Goal: Communication & Community: Connect with others

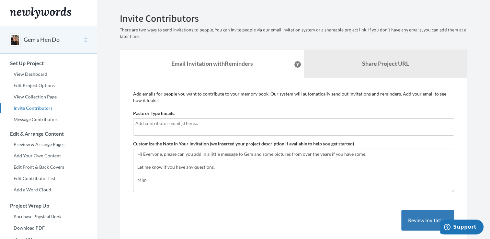
click at [145, 125] on input "text" at bounding box center [293, 123] width 316 height 7
type input "[EMAIL_ADDRESS][DOMAIN_NAME]"
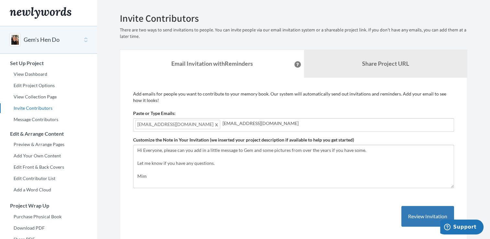
type input "[EMAIL_ADDRESS][DOMAIN_NAME]"
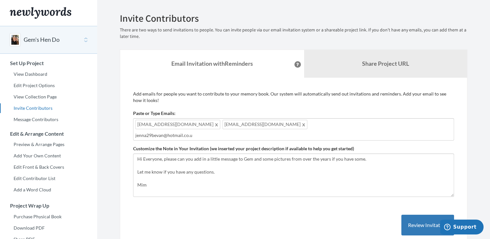
type input "[EMAIL_ADDRESS][DOMAIN_NAME]"
click at [419, 221] on button "Review Invitation" at bounding box center [427, 225] width 53 height 21
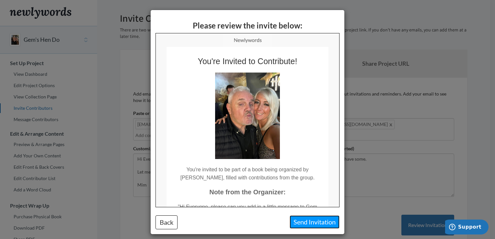
click at [308, 222] on button "Send Invitation" at bounding box center [314, 221] width 50 height 13
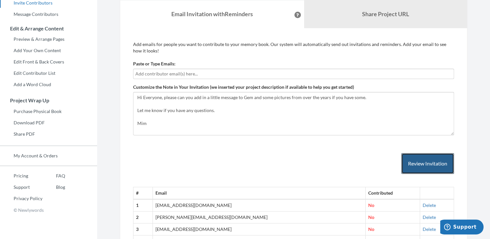
scroll to position [100, 0]
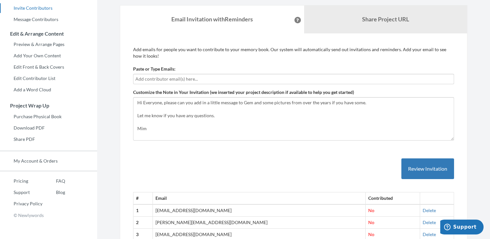
click at [149, 78] on input "text" at bounding box center [293, 78] width 316 height 7
type input "[EMAIL_ADDRESS][DOMAIN_NAME]"
click at [416, 165] on button "Review Invitation" at bounding box center [427, 168] width 53 height 21
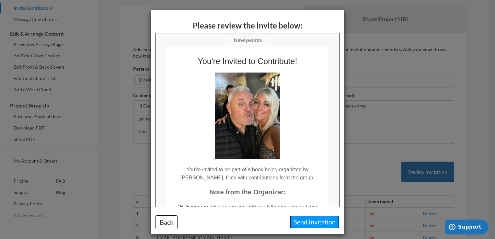
click at [311, 222] on button "Send Invitation" at bounding box center [314, 221] width 50 height 13
